Goal: Answer question/provide support

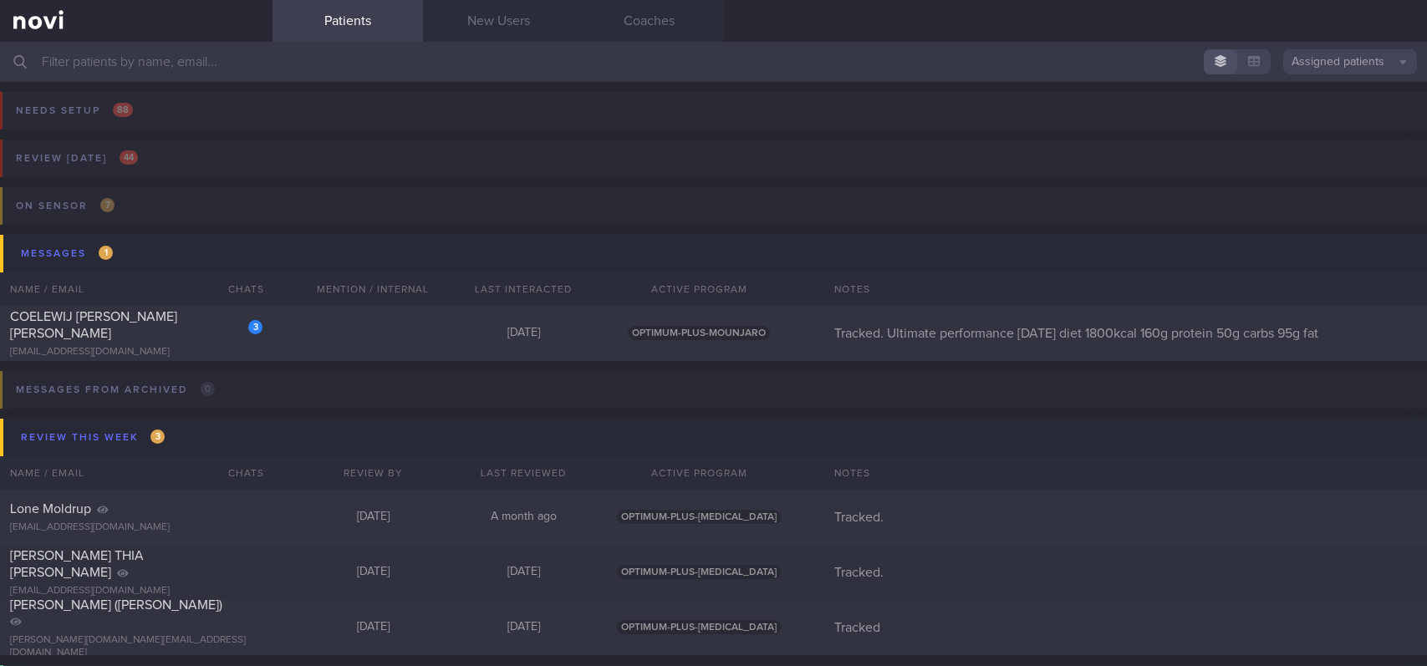
click at [369, 316] on div "3 COELEWIJ [PERSON_NAME] [PERSON_NAME] [EMAIL_ADDRESS][DOMAIN_NAME] [DATE] OPTI…" at bounding box center [713, 333] width 1427 height 55
select select "8"
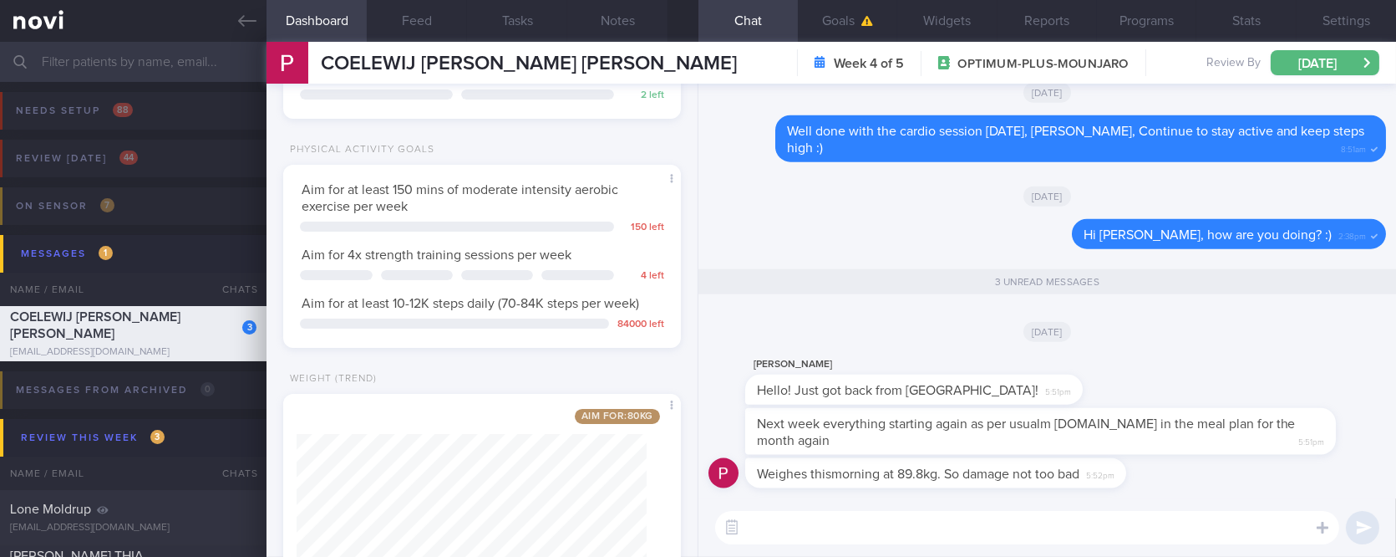
click at [956, 532] on textarea at bounding box center [1027, 527] width 624 height 33
type textarea "Thanks for the update, [PERSON_NAME]!"
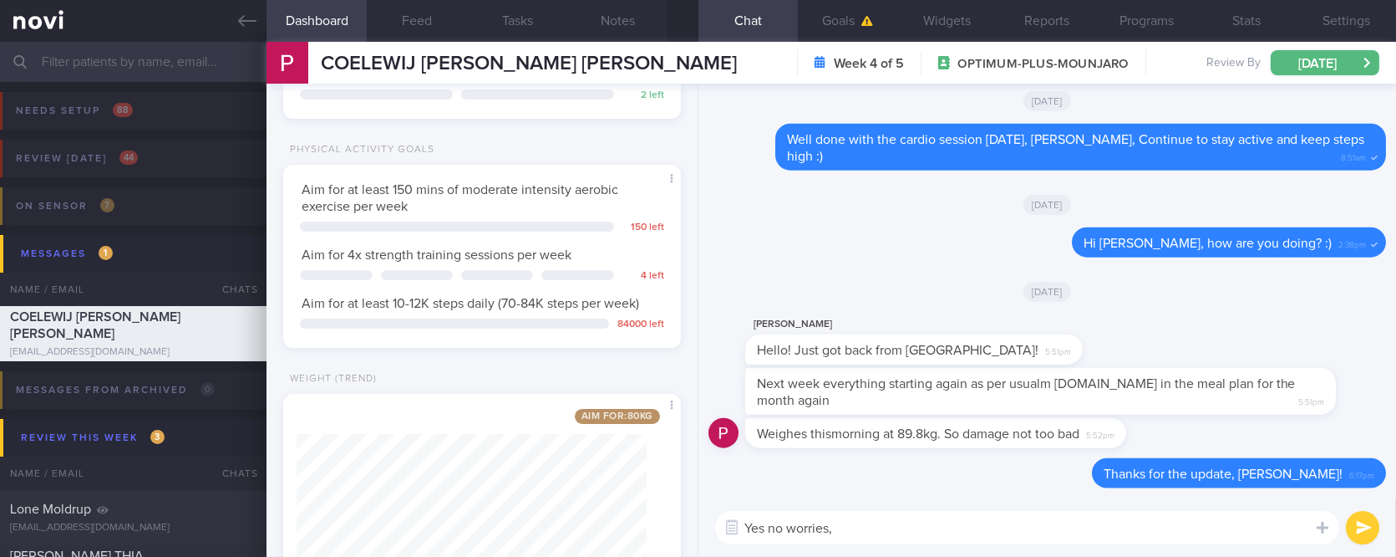
type textarea "Yes no worries"
click at [593, 526] on div "Dashboard Feed Tasks Notes Chat Goals Widgets Reports Programs Stats Settings C…" at bounding box center [832, 299] width 1130 height 515
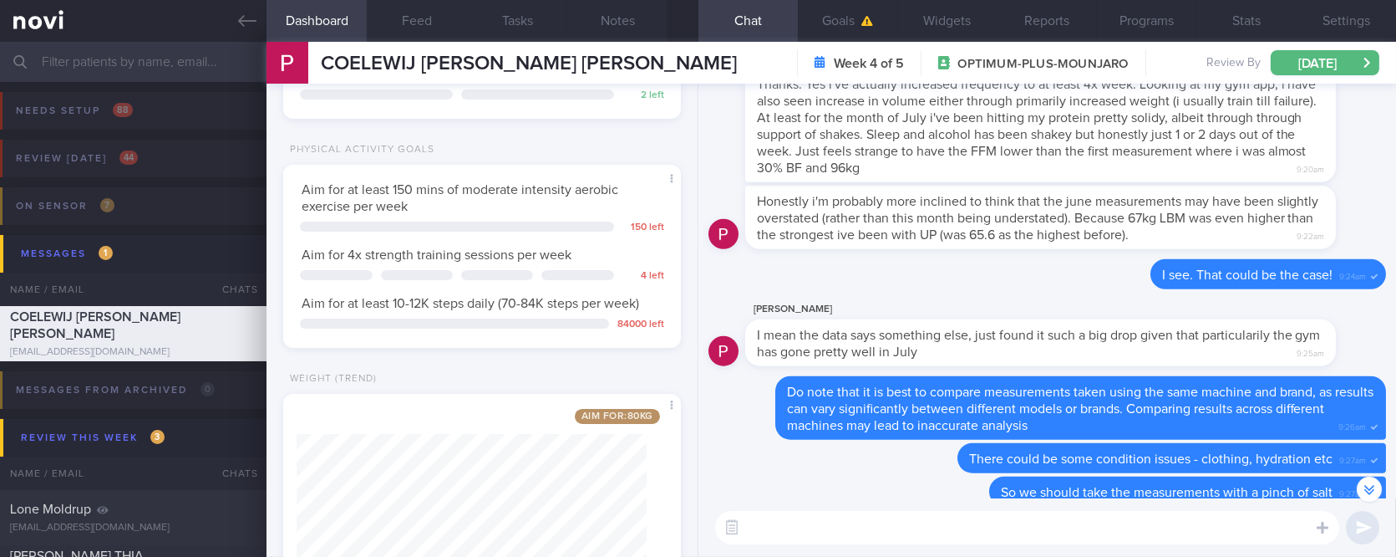
scroll to position [-1560, 0]
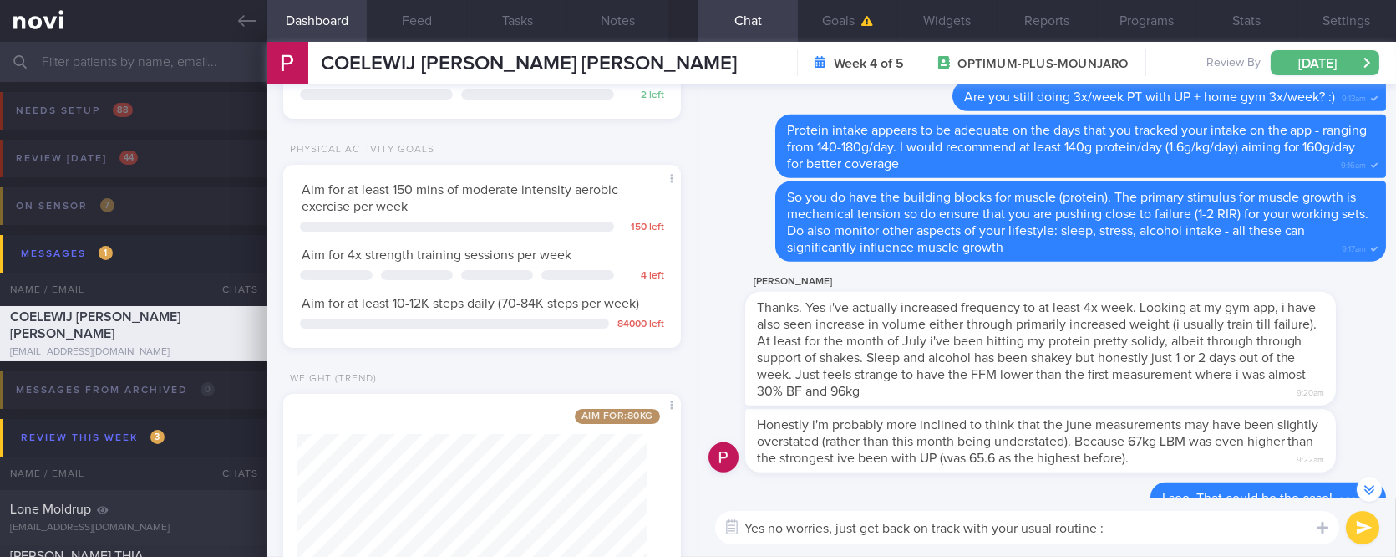
type textarea "Yes no worries, just get back on track with your usual routine :)"
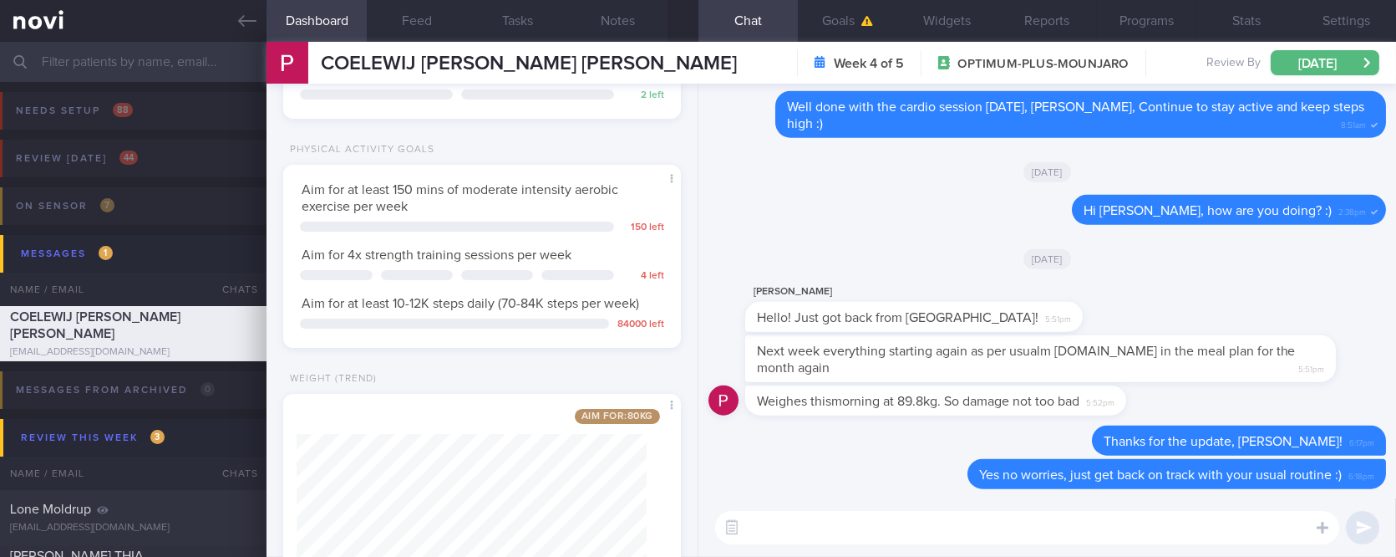
scroll to position [0, 0]
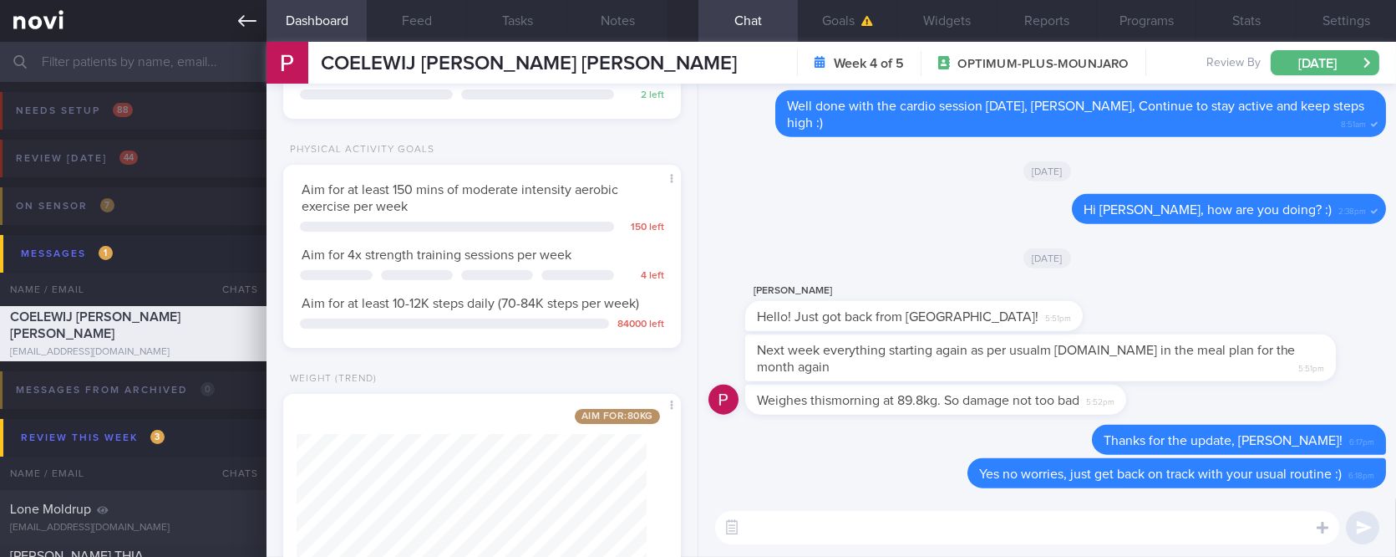
click at [238, 10] on link at bounding box center [133, 21] width 267 height 42
